Goal: Task Accomplishment & Management: Manage account settings

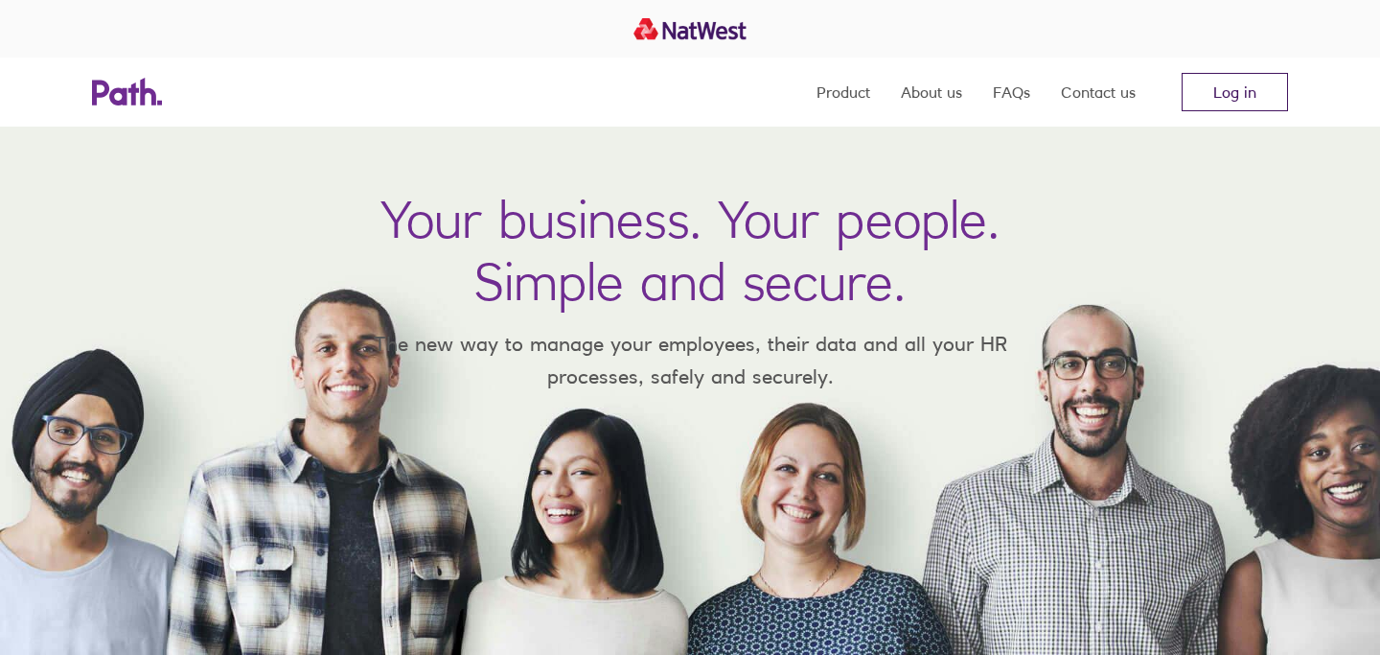
click at [1230, 89] on link "Log in" at bounding box center [1235, 92] width 106 height 38
click at [1219, 92] on link "Log in" at bounding box center [1235, 92] width 106 height 38
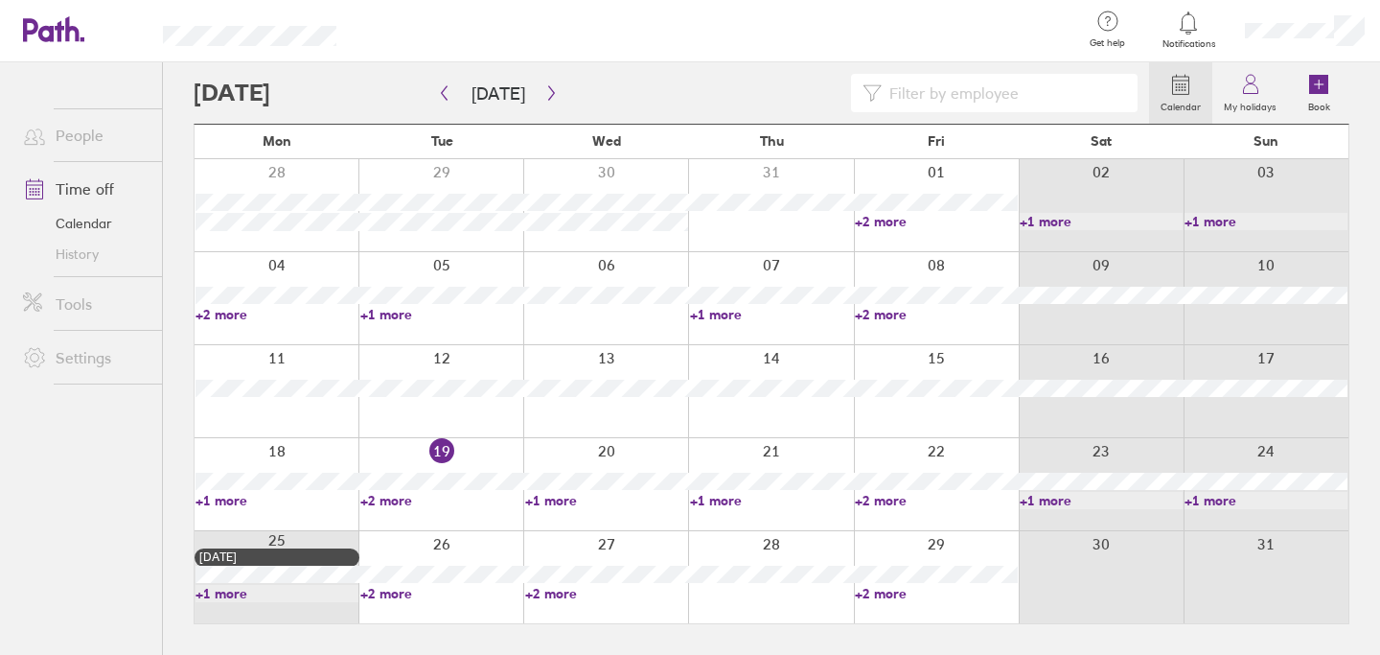
click at [396, 594] on link "+2 more" at bounding box center [441, 593] width 163 height 17
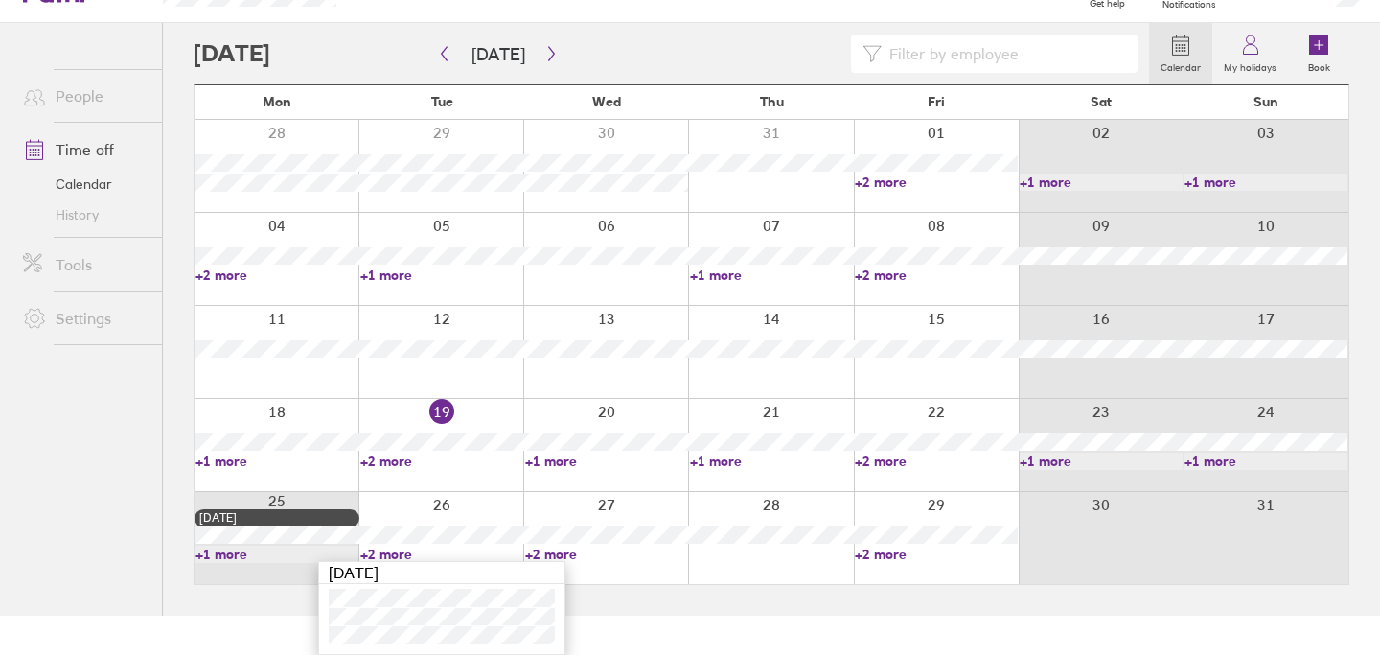
click at [880, 550] on link "+2 more" at bounding box center [936, 553] width 163 height 17
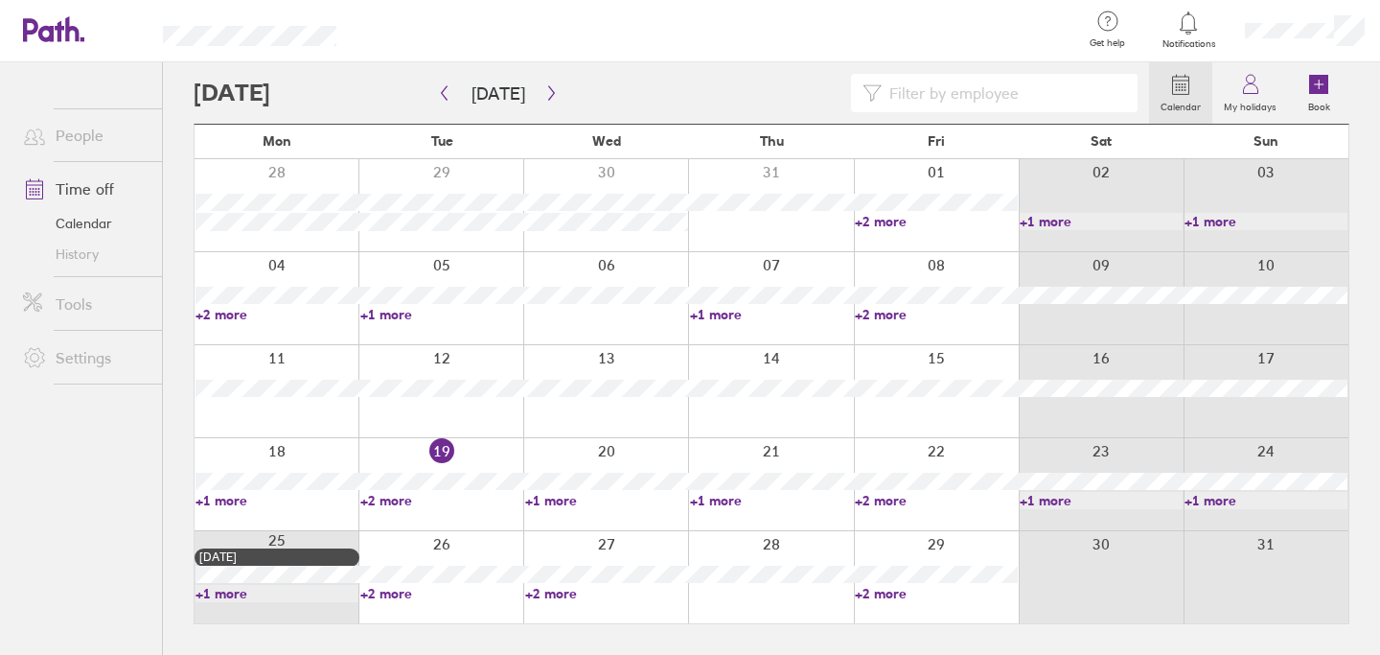
click at [881, 590] on link "+2 more" at bounding box center [936, 593] width 163 height 17
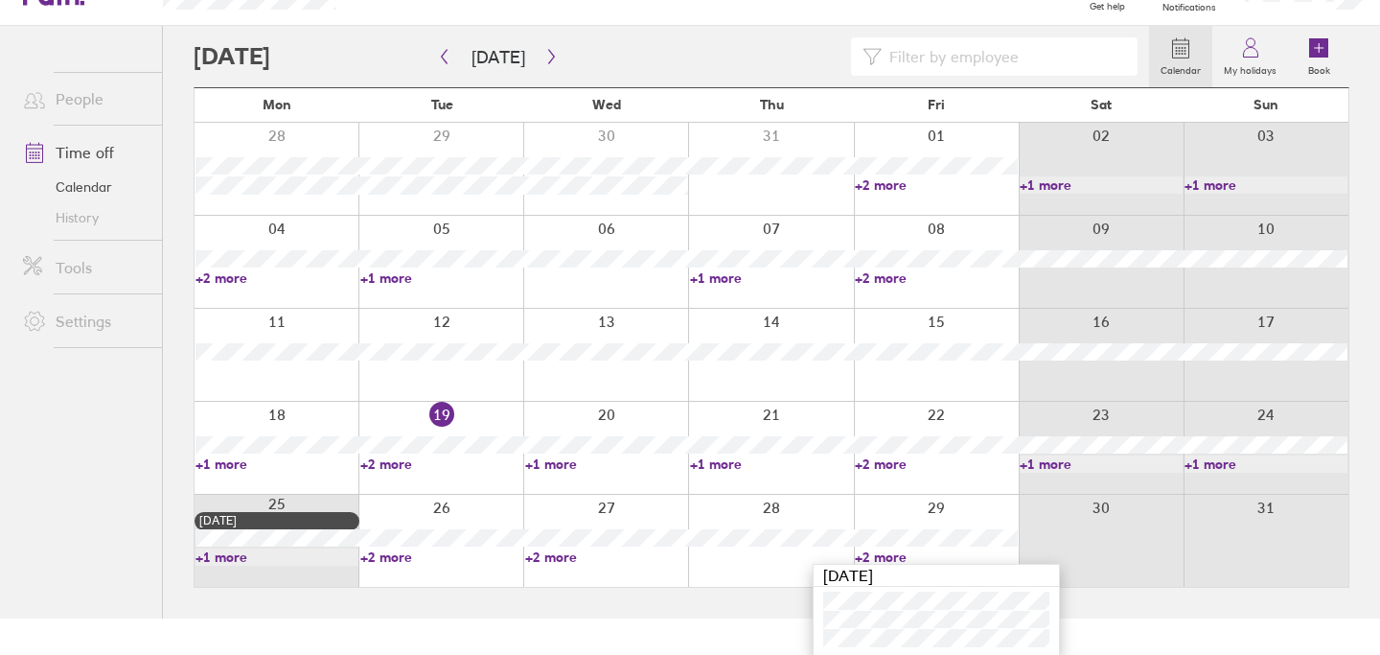
scroll to position [39, 0]
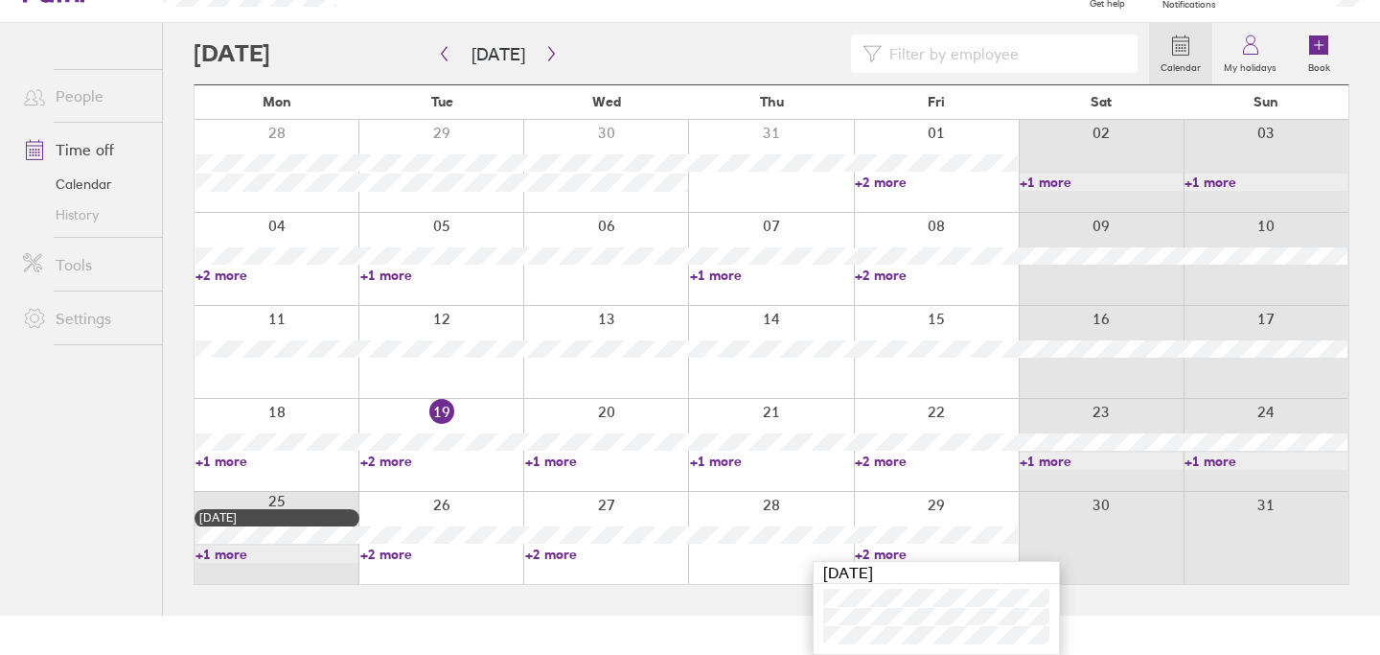
click at [885, 454] on link "+2 more" at bounding box center [936, 460] width 163 height 17
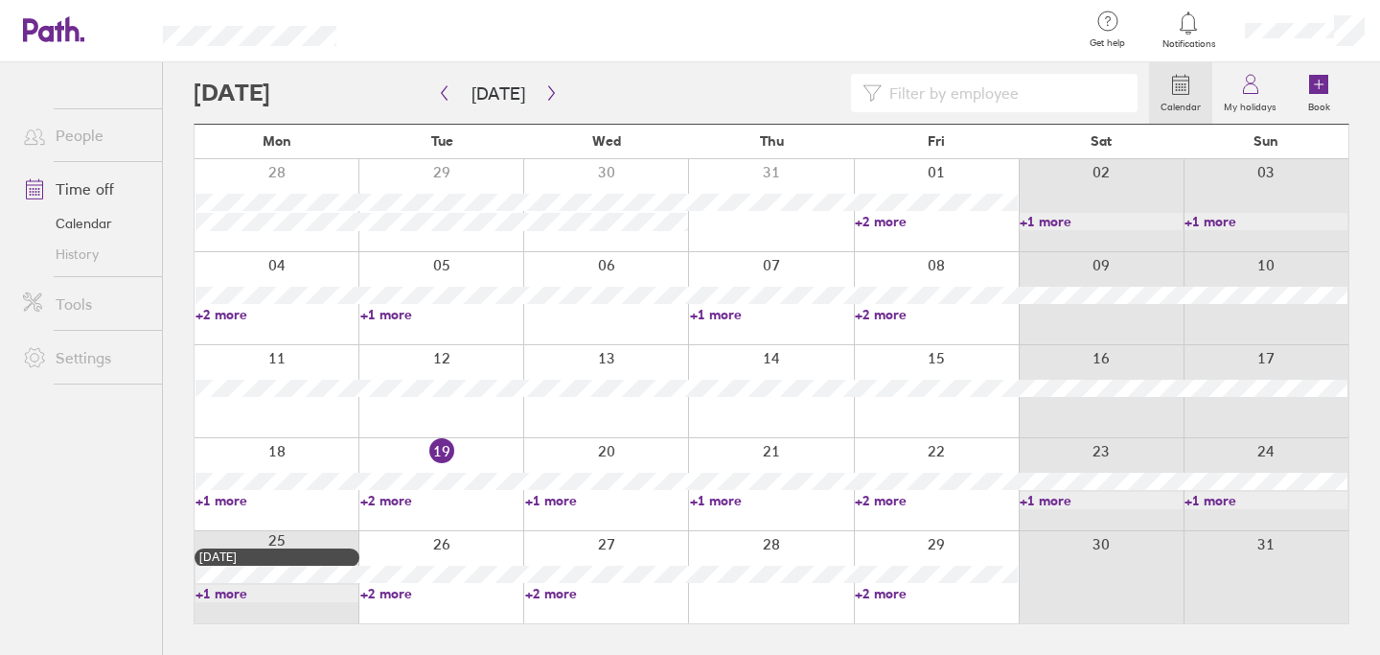
click at [877, 498] on link "+2 more" at bounding box center [936, 500] width 163 height 17
click at [870, 588] on link "+2 more" at bounding box center [936, 593] width 163 height 17
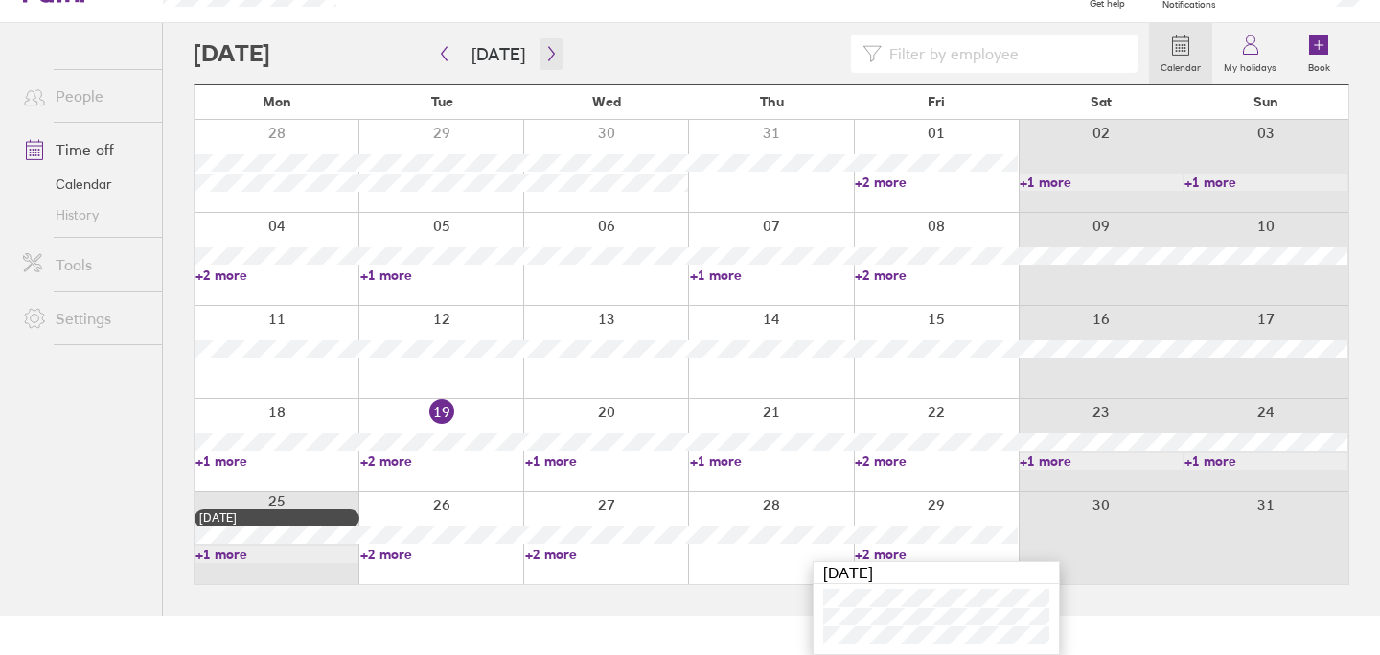
click at [544, 54] on icon "button" at bounding box center [551, 53] width 14 height 15
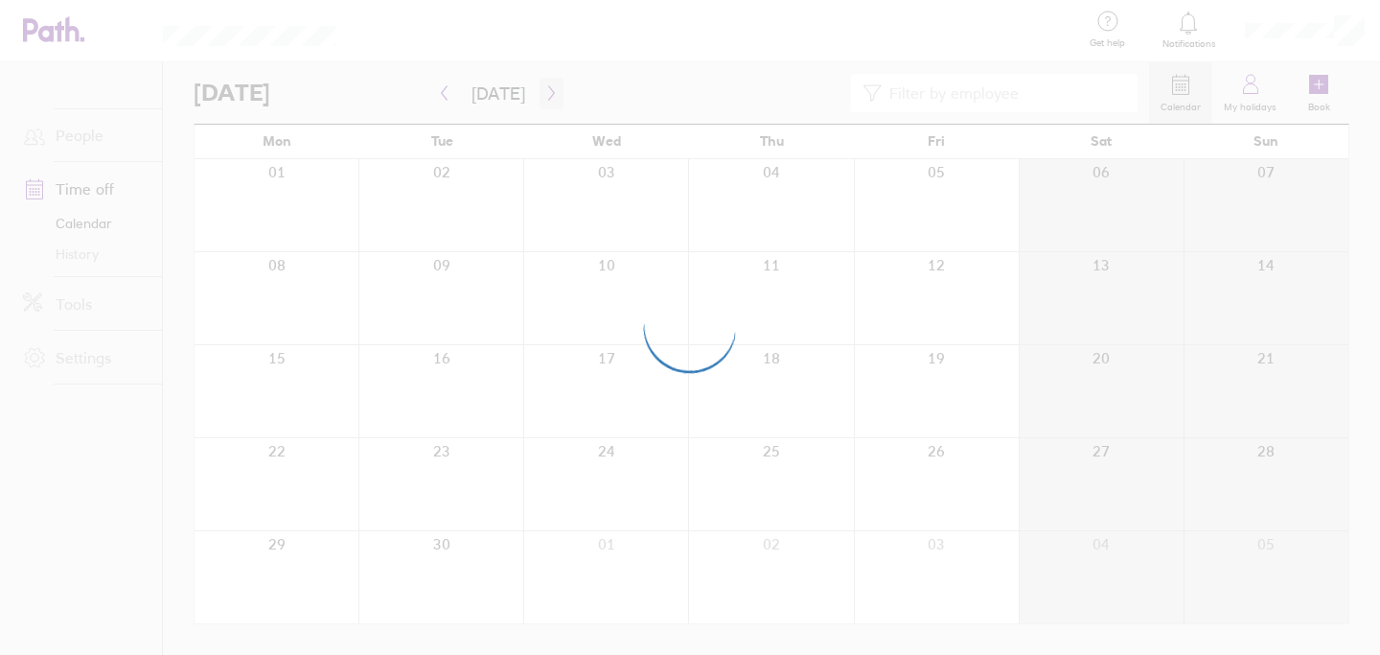
scroll to position [0, 0]
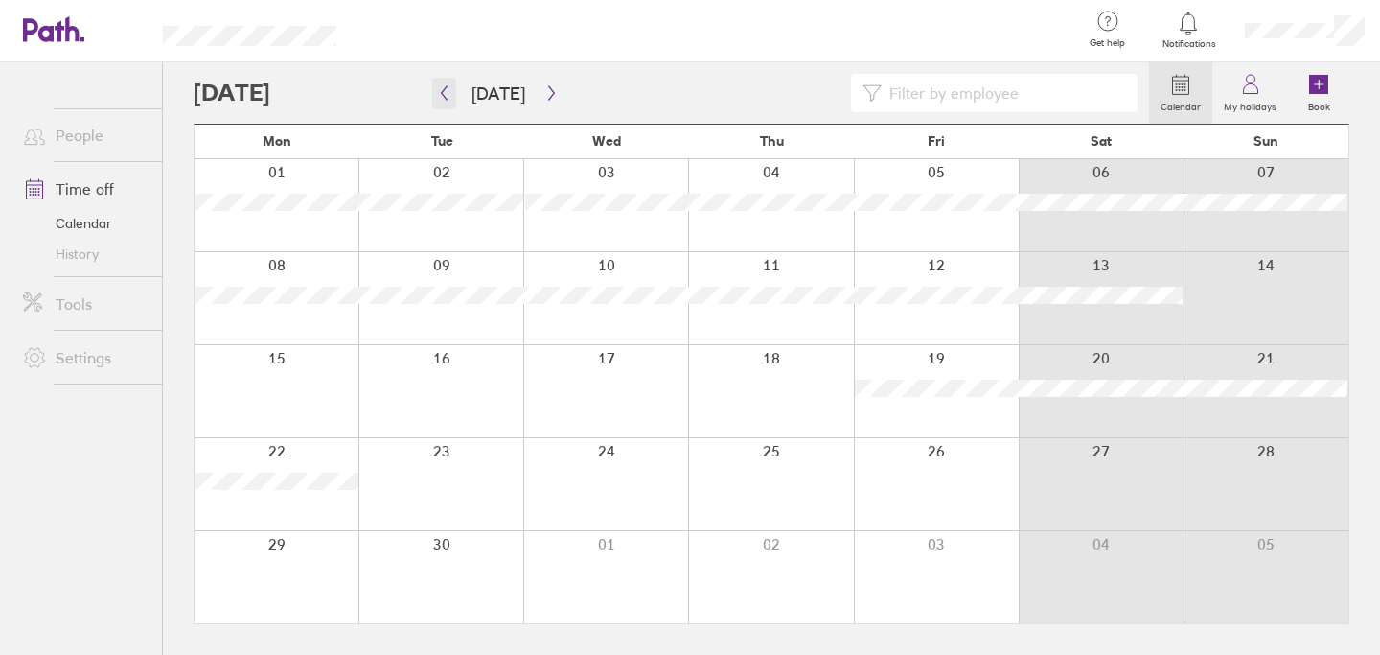
click at [443, 100] on icon "button" at bounding box center [444, 92] width 14 height 15
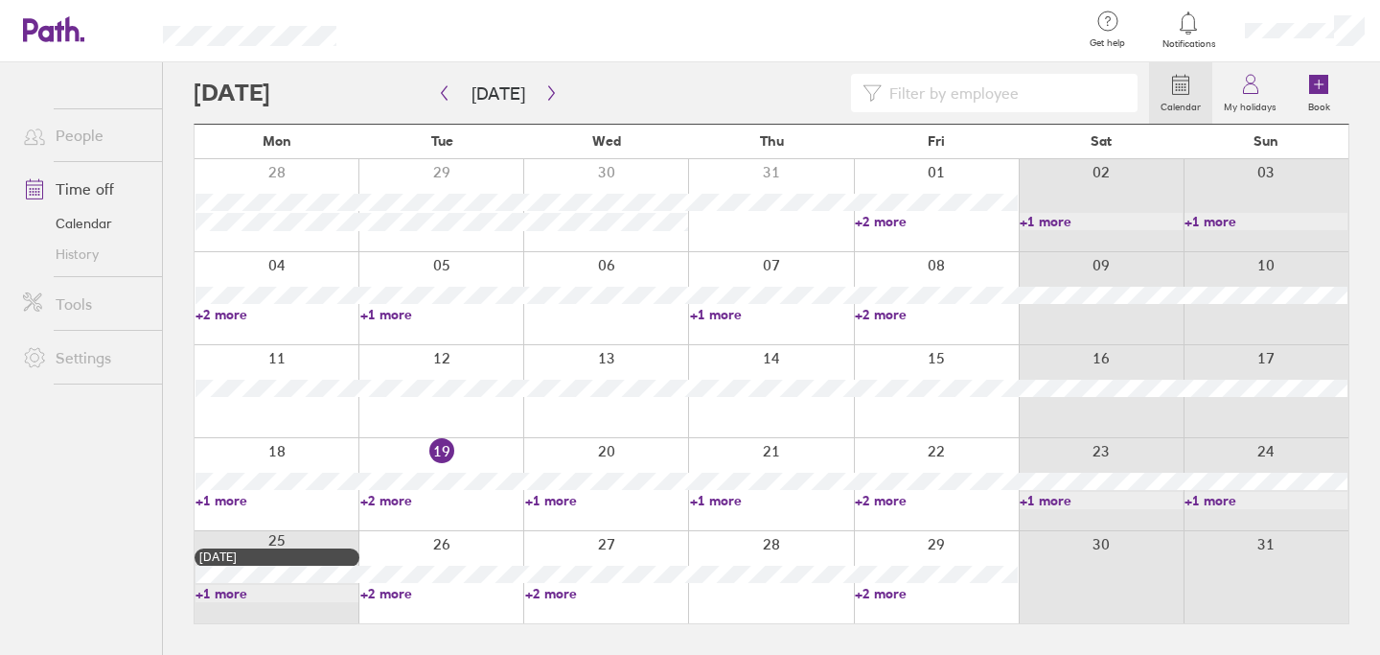
click at [544, 589] on link "+2 more" at bounding box center [606, 593] width 163 height 17
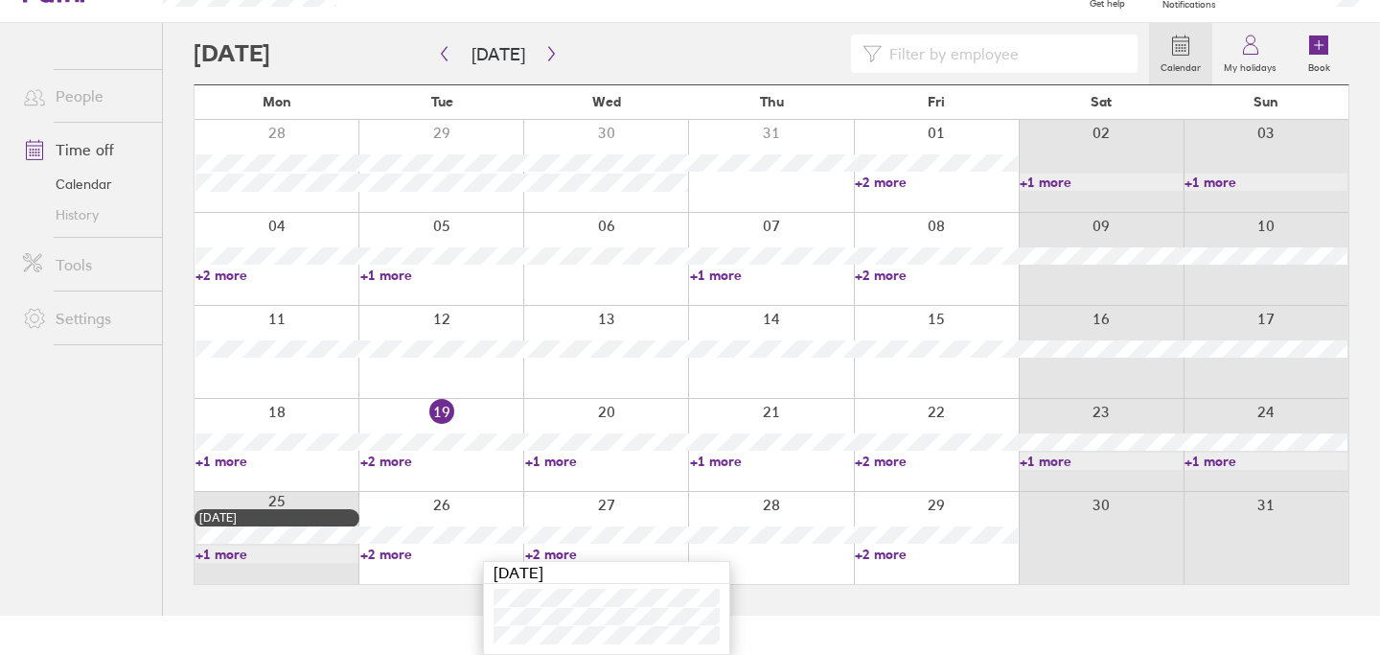
click at [545, 553] on link "+2 more" at bounding box center [606, 553] width 163 height 17
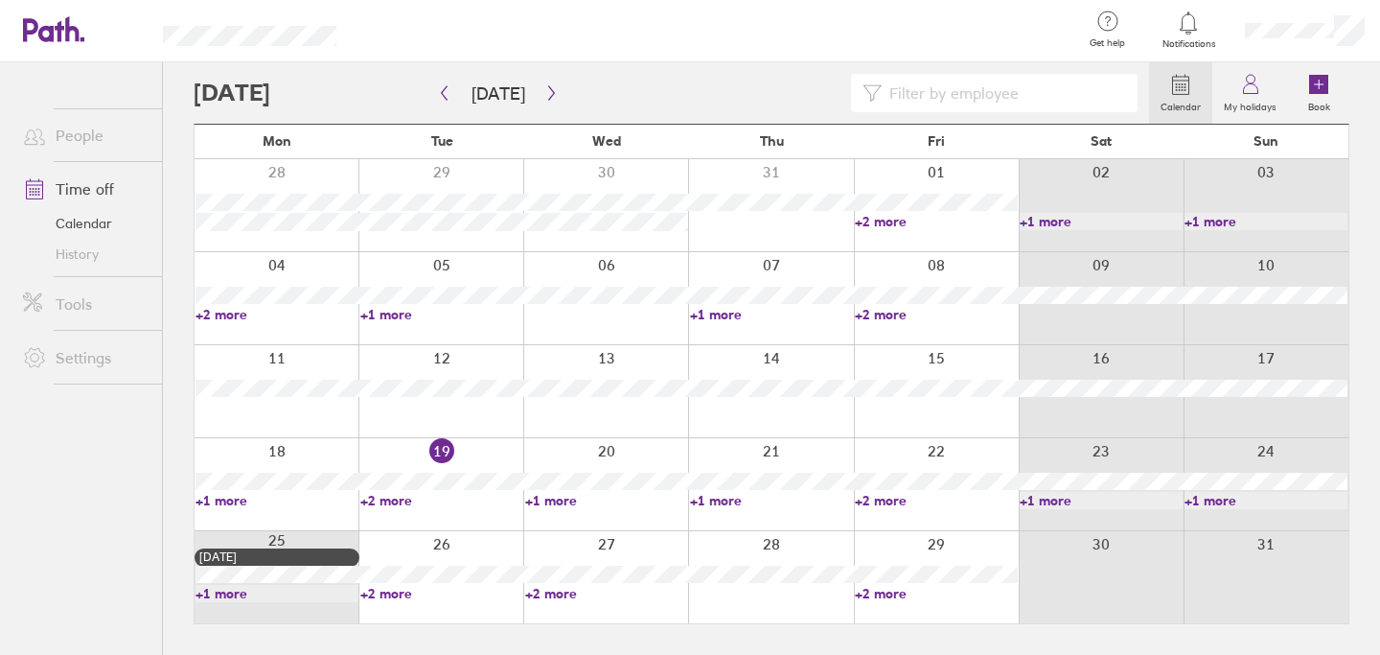
scroll to position [0, 0]
click at [872, 593] on link "+2 more" at bounding box center [936, 593] width 163 height 17
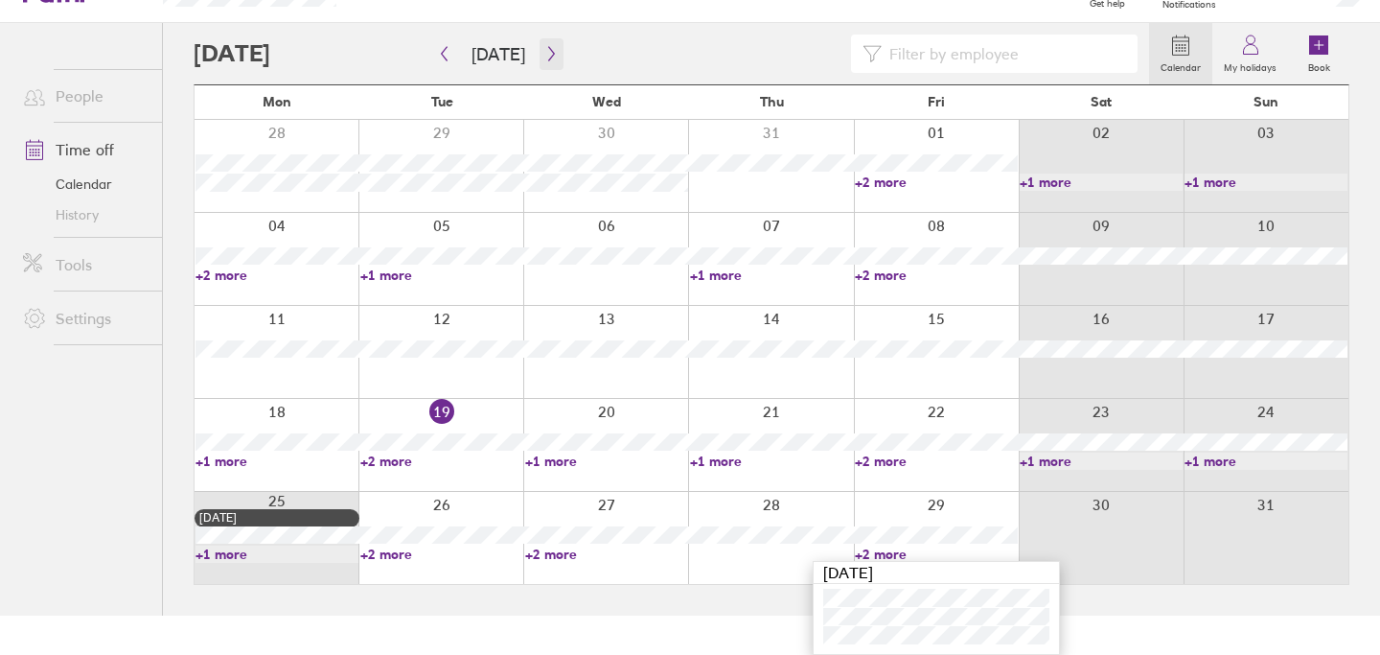
click at [544, 57] on icon "button" at bounding box center [551, 53] width 14 height 15
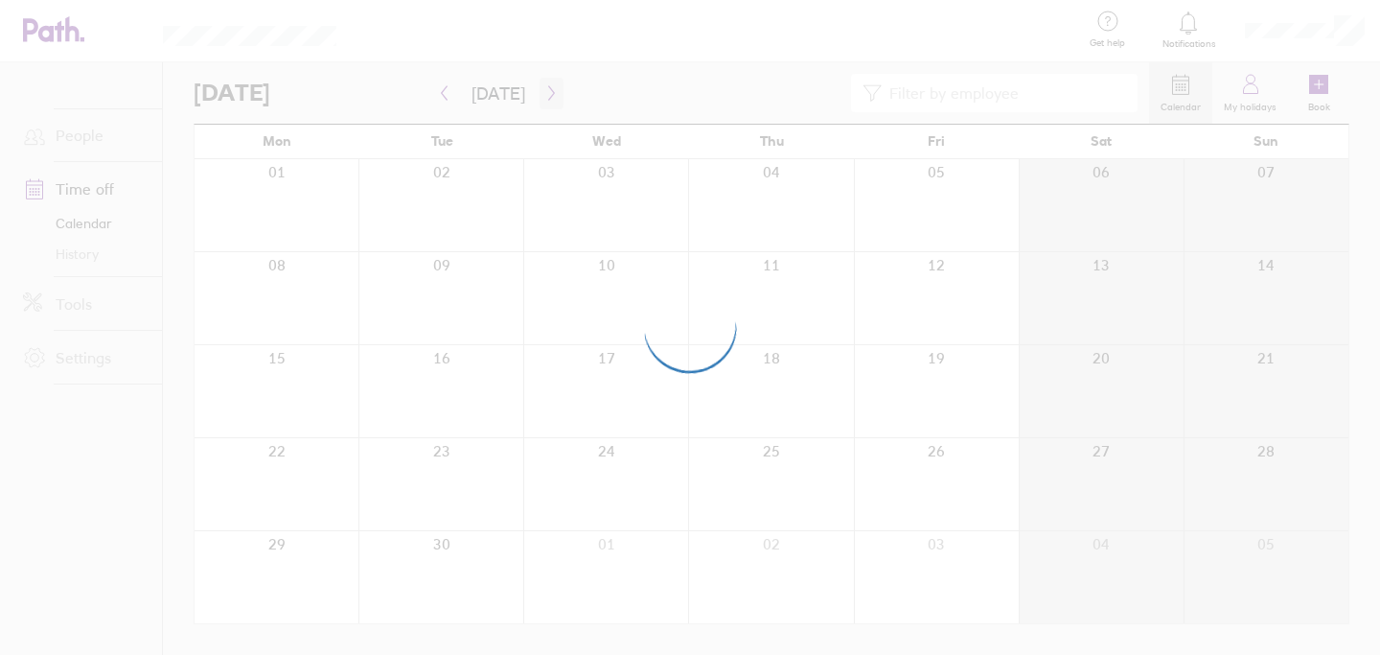
scroll to position [0, 0]
